Goal: Task Accomplishment & Management: Manage account settings

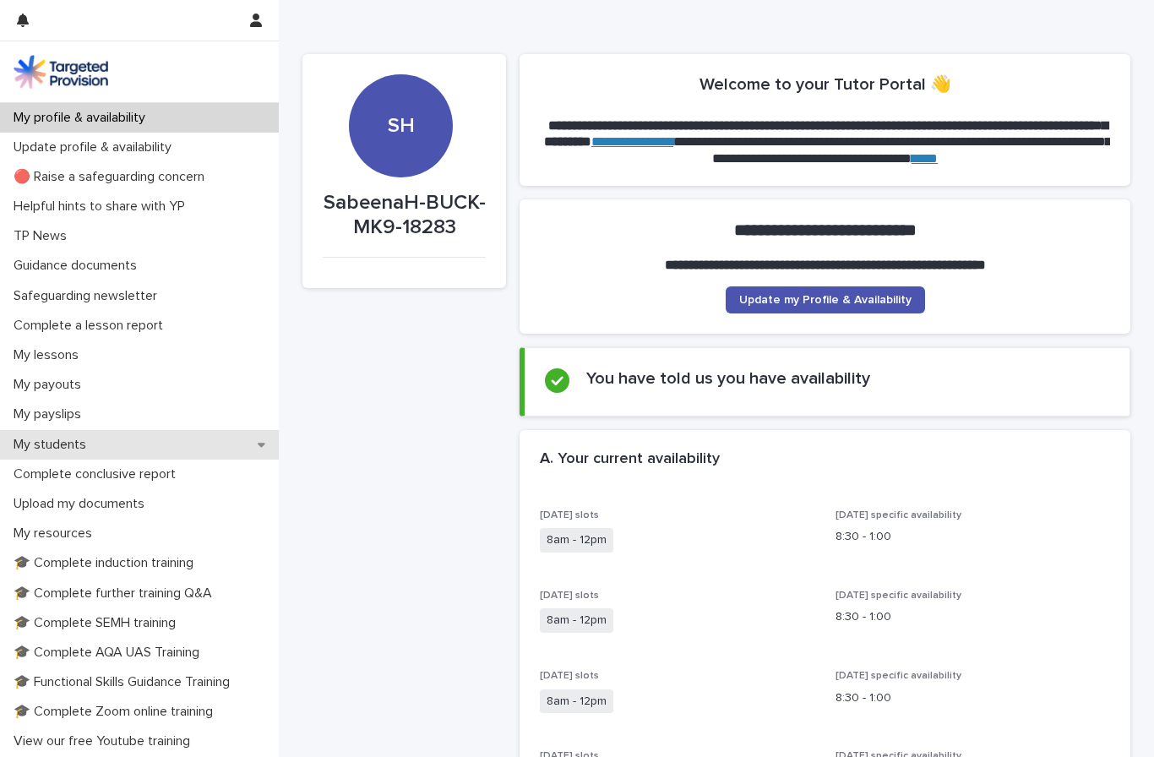
click at [179, 456] on div "My students" at bounding box center [139, 445] width 279 height 30
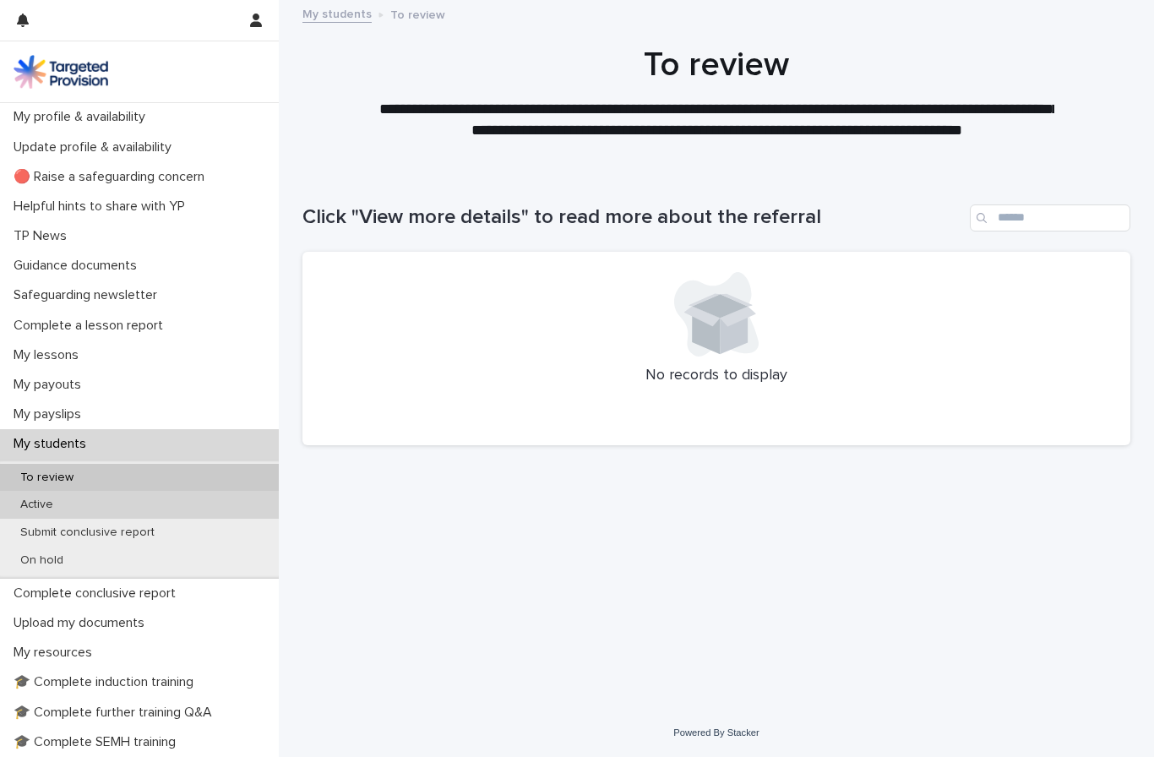
click at [198, 503] on div "Active" at bounding box center [139, 505] width 279 height 28
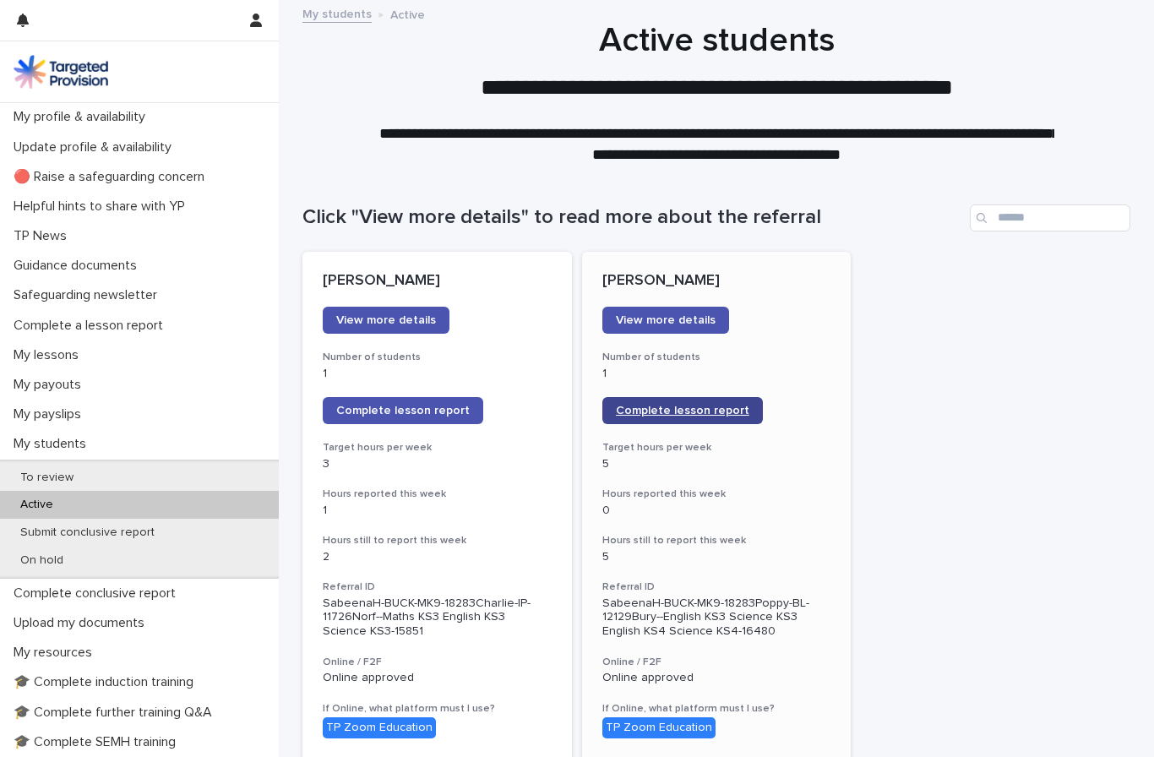
click at [700, 407] on span "Complete lesson report" at bounding box center [682, 411] width 133 height 12
click at [637, 407] on span "Complete lesson report" at bounding box center [682, 411] width 133 height 12
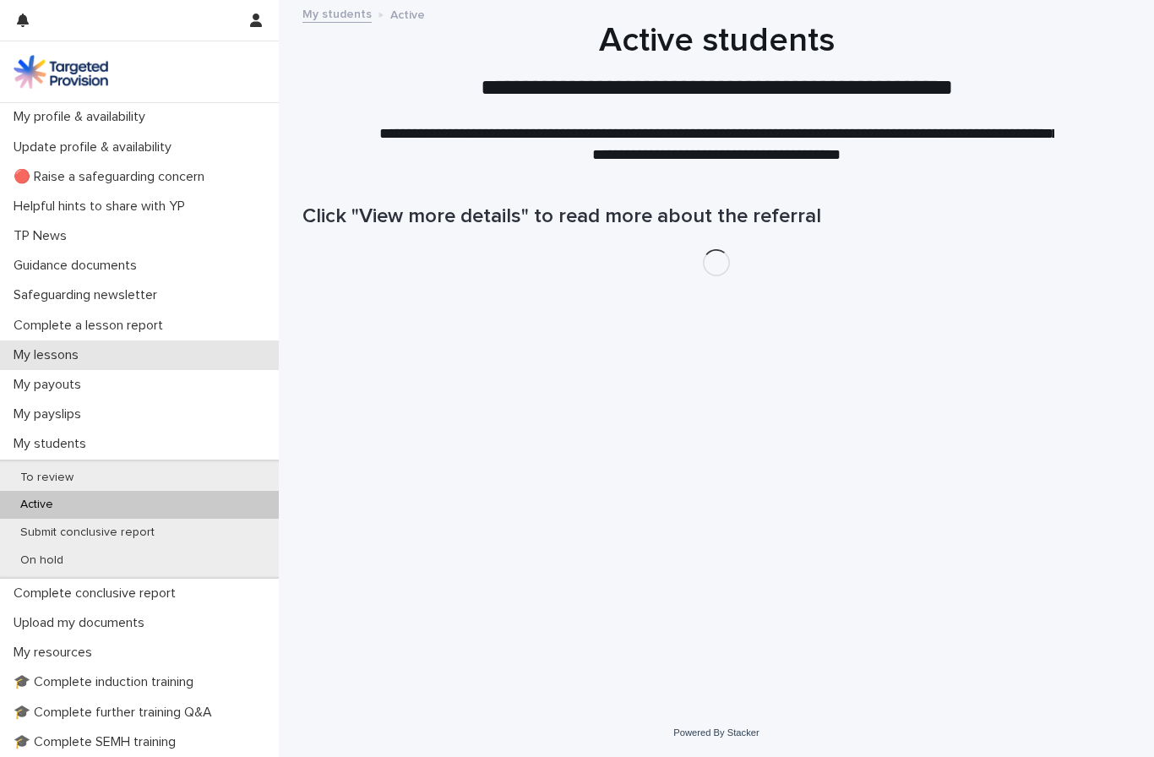
click at [119, 362] on div "My lessons" at bounding box center [139, 355] width 279 height 30
